Goal: Task Accomplishment & Management: Manage account settings

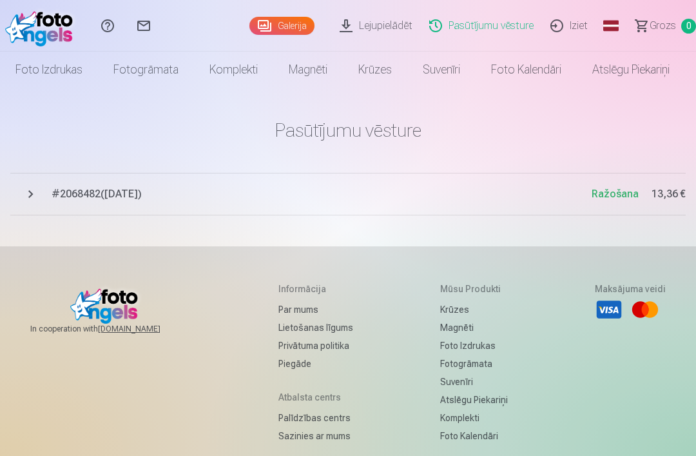
scroll to position [73, 0]
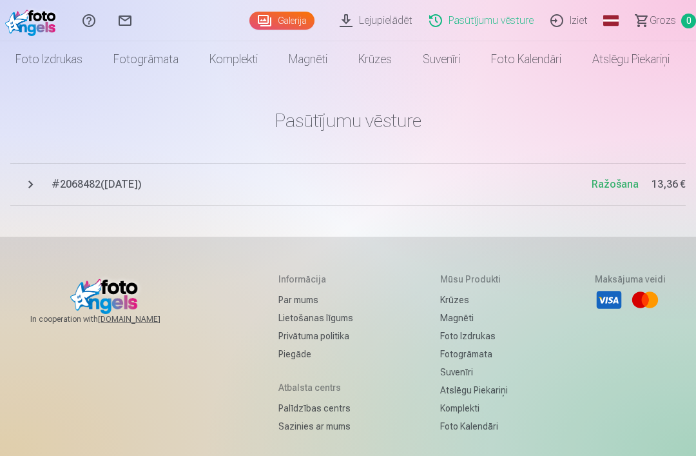
scroll to position [10, 0]
click at [629, 194] on button "# 2068482 ( 9.10.2025 ) Ražošana 13,36 €" at bounding box center [348, 184] width 676 height 43
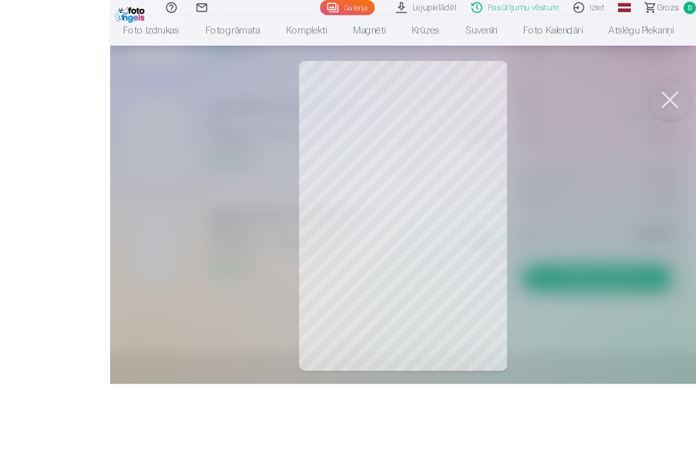
scroll to position [491, 0]
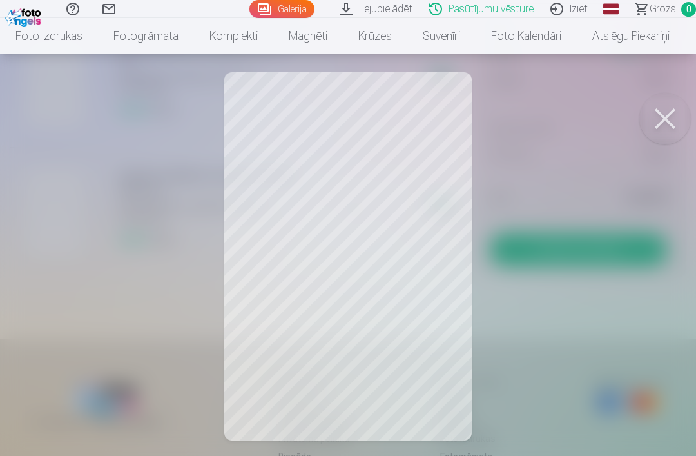
click at [661, 105] on button at bounding box center [666, 119] width 52 height 52
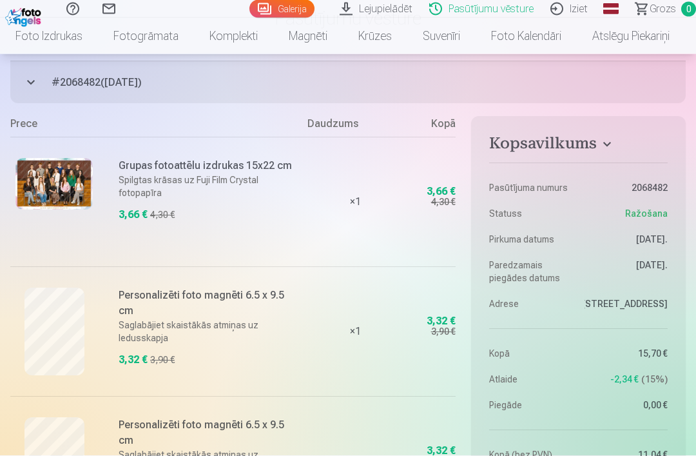
scroll to position [110, 0]
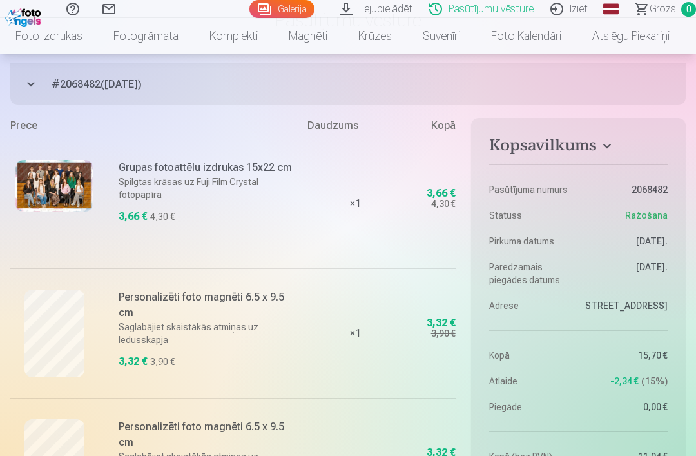
click at [52, 174] on img at bounding box center [53, 186] width 77 height 52
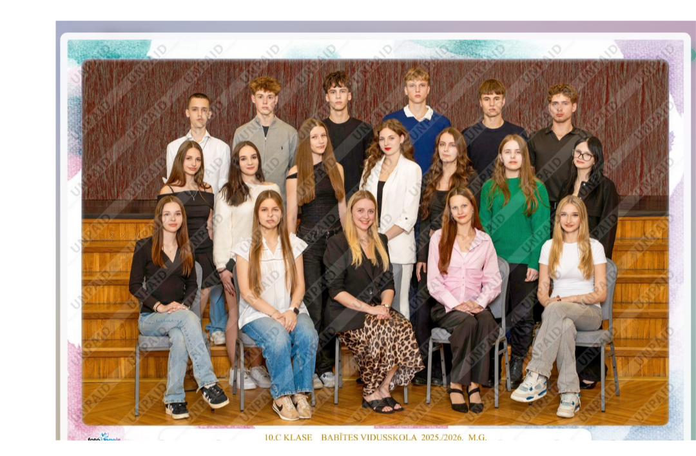
scroll to position [12, 0]
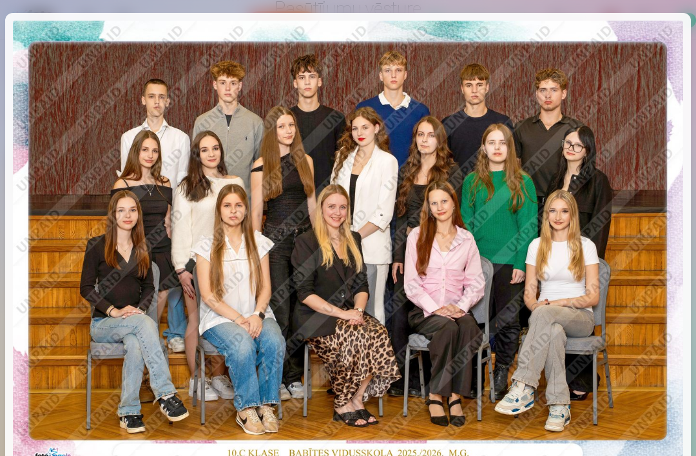
click at [678, 68] on img at bounding box center [348, 245] width 671 height 448
click at [676, 17] on div at bounding box center [348, 228] width 696 height 456
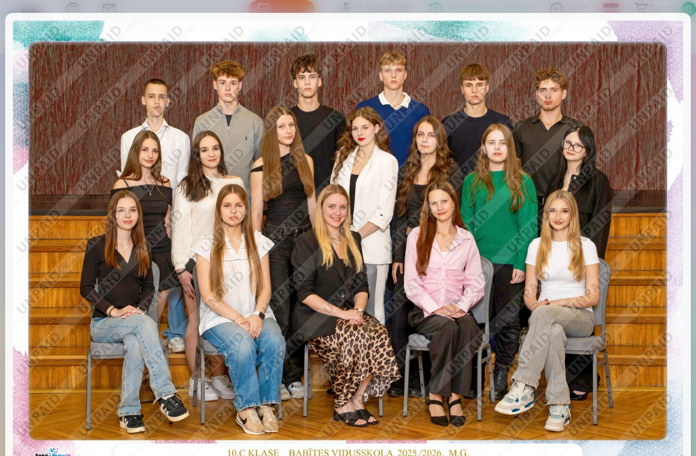
scroll to position [122, 0]
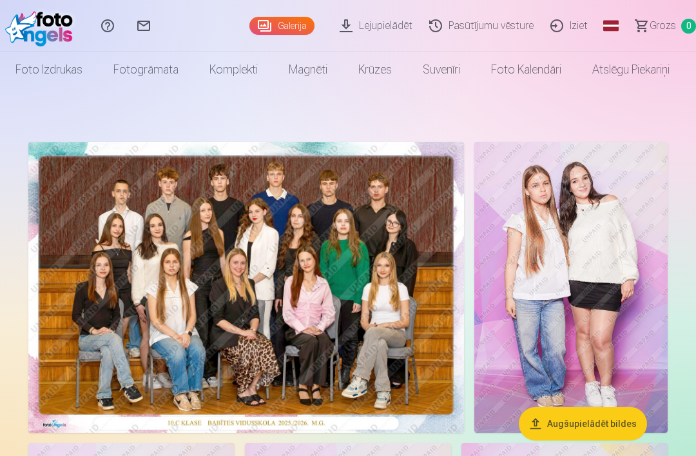
click at [571, 31] on link "Iziet" at bounding box center [571, 26] width 54 height 52
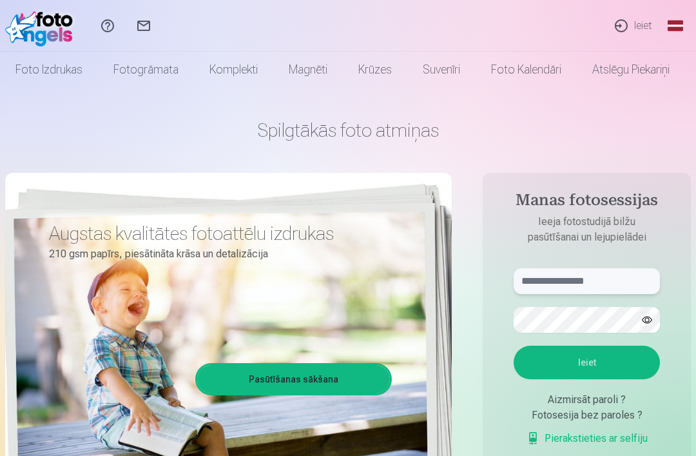
click at [614, 271] on input "text" at bounding box center [587, 281] width 146 height 26
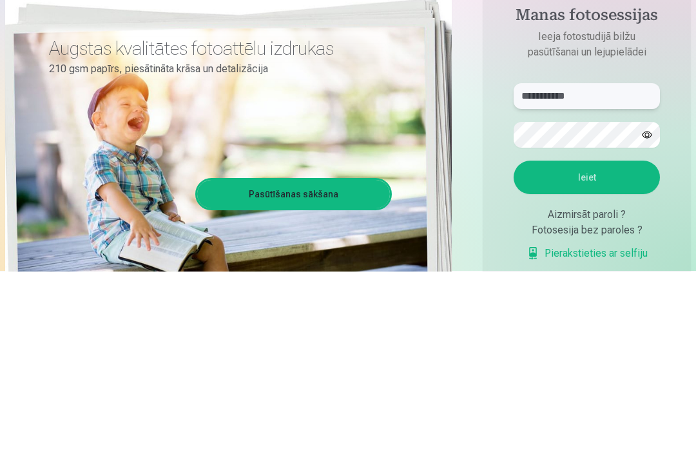
click at [623, 268] on input "**********" at bounding box center [587, 281] width 146 height 26
type input "**********"
click at [648, 308] on button "button" at bounding box center [647, 320] width 25 height 25
click at [587, 346] on button "Ieiet" at bounding box center [587, 363] width 146 height 34
